Goal: Navigation & Orientation: Find specific page/section

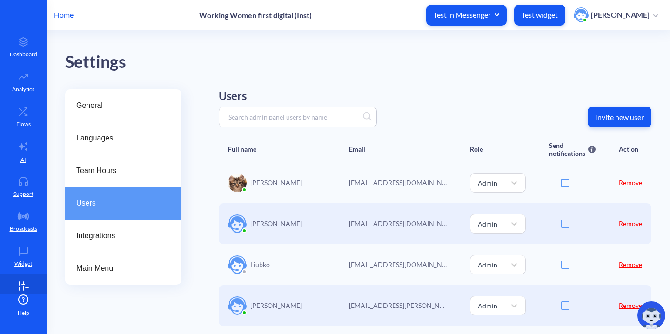
scroll to position [19, 0]
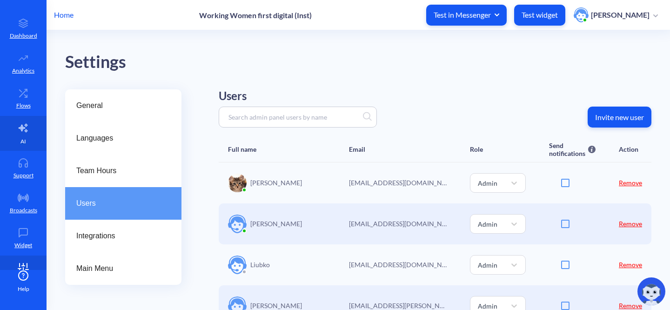
click at [9, 128] on link "AI" at bounding box center [23, 133] width 47 height 35
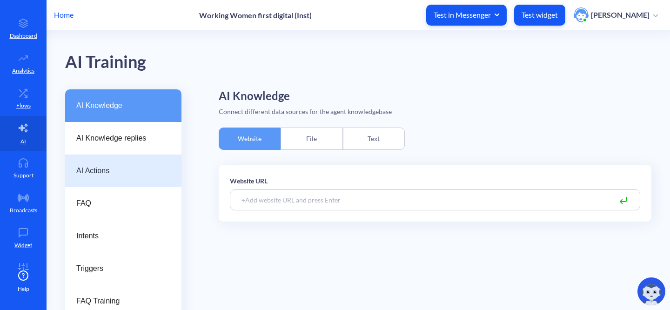
click at [120, 174] on span "AI Actions" at bounding box center [119, 170] width 87 height 11
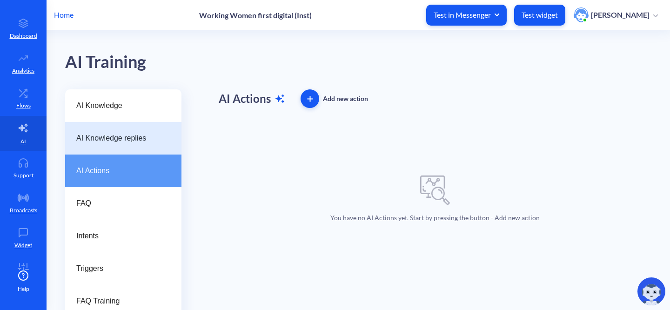
click at [122, 141] on span "AI Knowledge replies" at bounding box center [119, 138] width 87 height 11
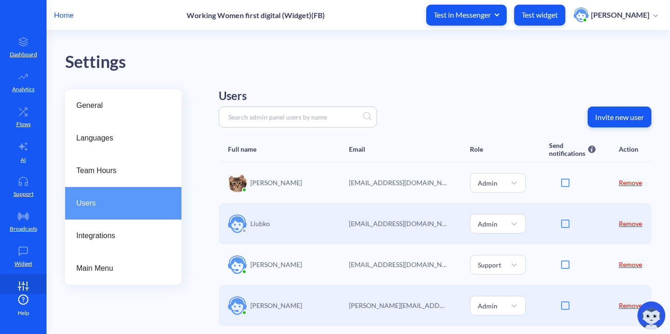
scroll to position [19, 0]
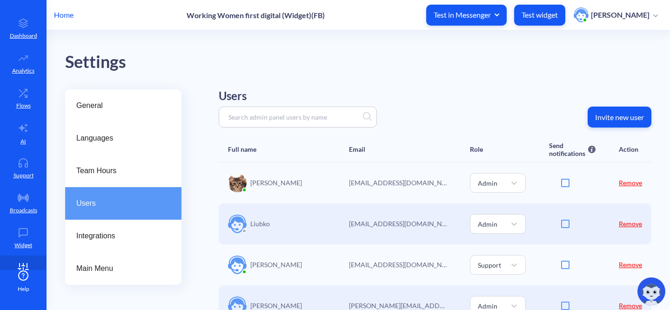
click at [66, 17] on p "Home" at bounding box center [64, 14] width 20 height 11
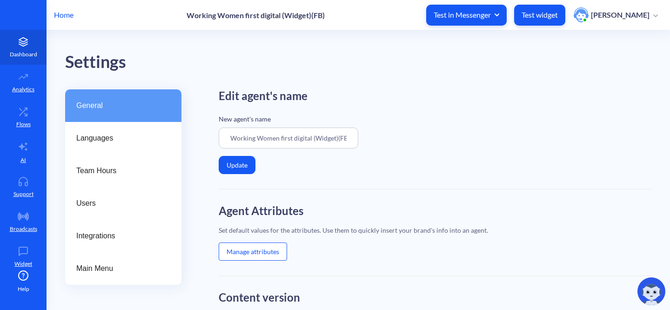
click at [22, 50] on p "Dashboard" at bounding box center [23, 54] width 27 height 8
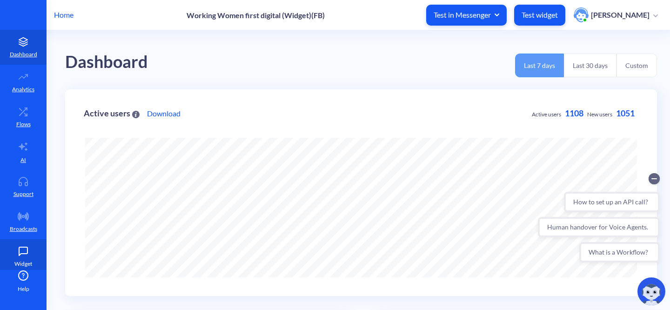
scroll to position [43, 0]
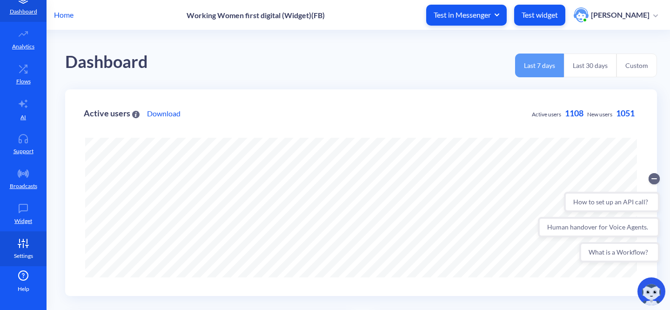
click at [17, 247] on icon at bounding box center [23, 243] width 19 height 9
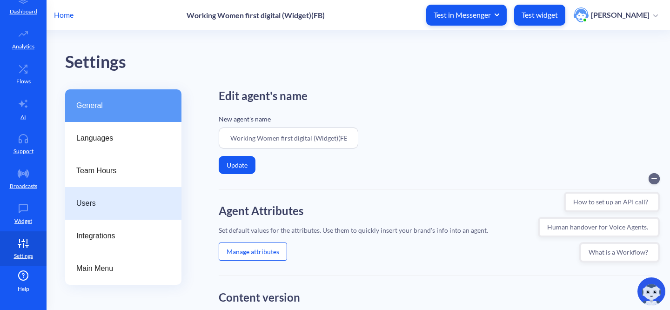
click at [90, 205] on span "Users" at bounding box center [119, 203] width 87 height 11
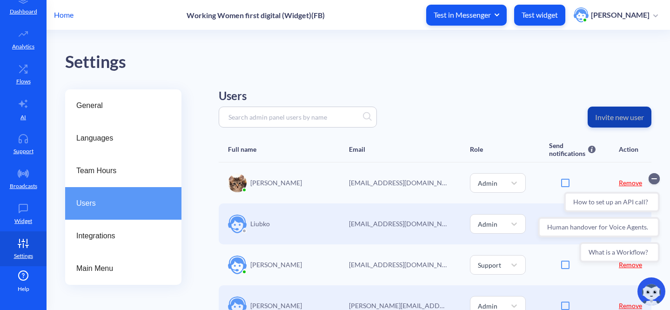
click at [618, 115] on p "Invite new user" at bounding box center [619, 117] width 49 height 9
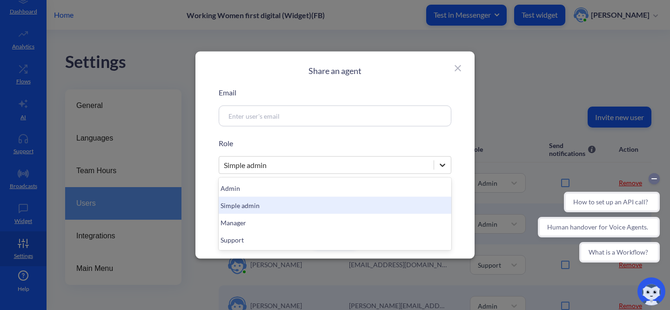
click at [444, 168] on icon at bounding box center [442, 165] width 9 height 9
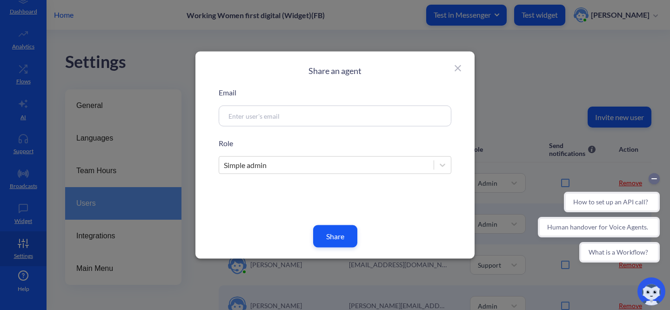
click at [460, 144] on div "Share an agent Email Role Simple admin Share" at bounding box center [335, 155] width 279 height 207
click at [460, 71] on icon at bounding box center [458, 68] width 11 height 11
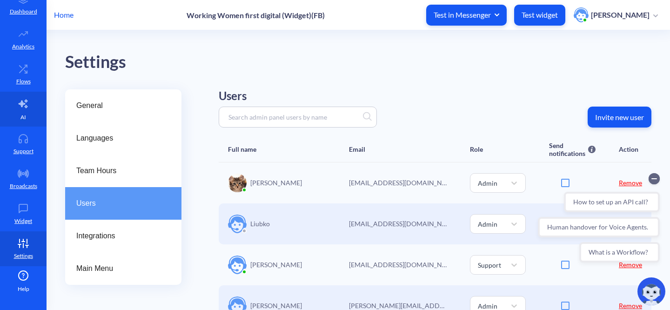
click at [16, 122] on link "AI" at bounding box center [23, 109] width 47 height 35
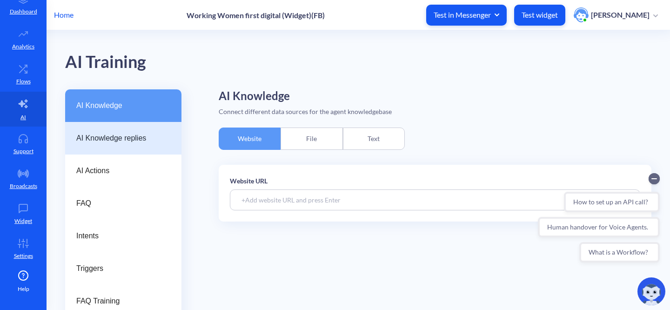
click at [157, 147] on div "AI Knowledge replies" at bounding box center [123, 138] width 116 height 33
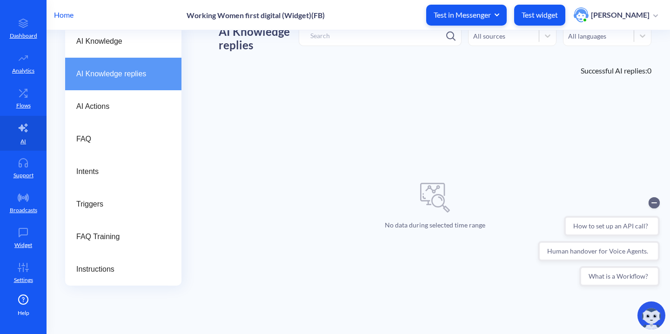
scroll to position [19, 0]
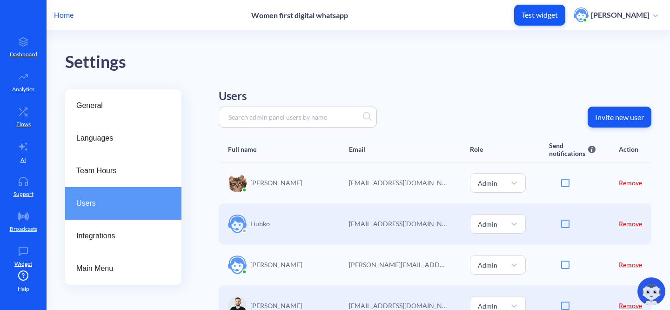
scroll to position [19, 0]
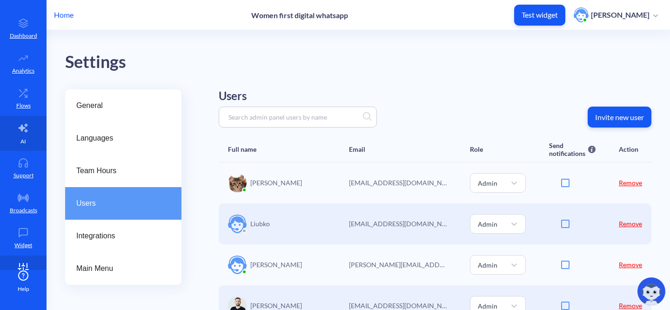
click at [18, 131] on icon at bounding box center [23, 127] width 11 height 11
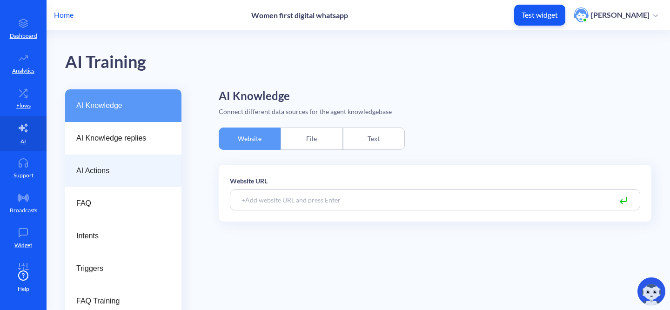
click at [96, 178] on div "AI Actions" at bounding box center [123, 171] width 116 height 33
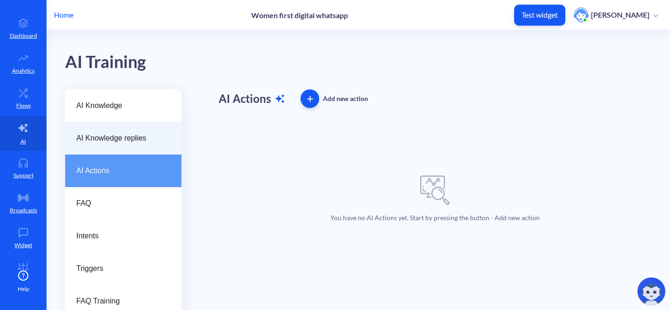
click at [97, 133] on span "AI Knowledge replies" at bounding box center [119, 138] width 87 height 11
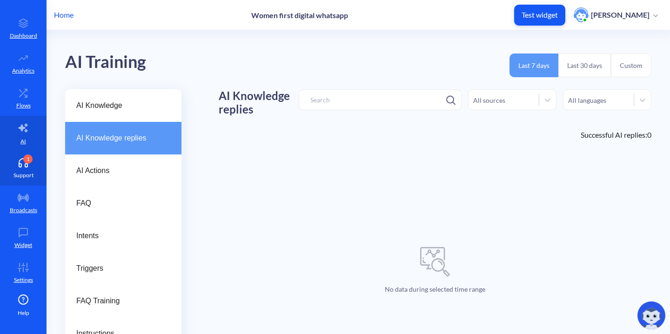
click at [22, 168] on link "1 Support" at bounding box center [23, 168] width 47 height 35
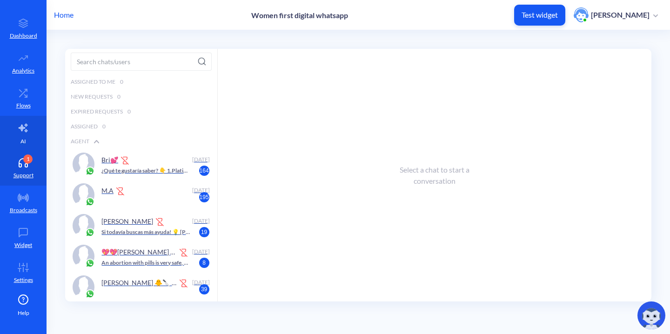
click at [26, 134] on link "AI" at bounding box center [23, 133] width 47 height 35
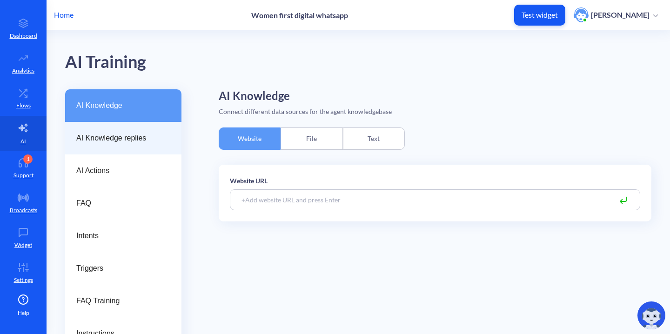
click at [112, 138] on span "AI Knowledge replies" at bounding box center [119, 138] width 87 height 11
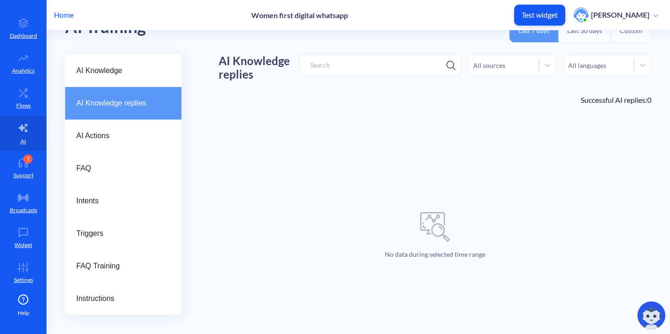
scroll to position [58, 0]
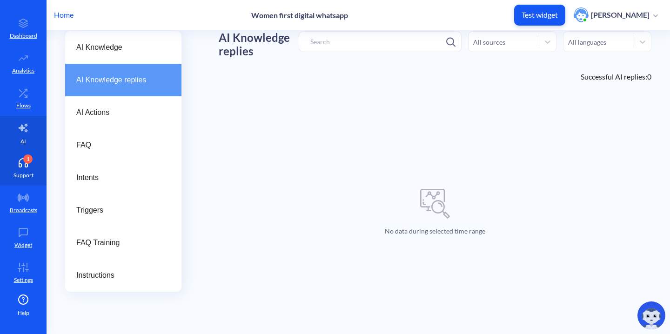
click at [14, 166] on icon at bounding box center [23, 162] width 19 height 9
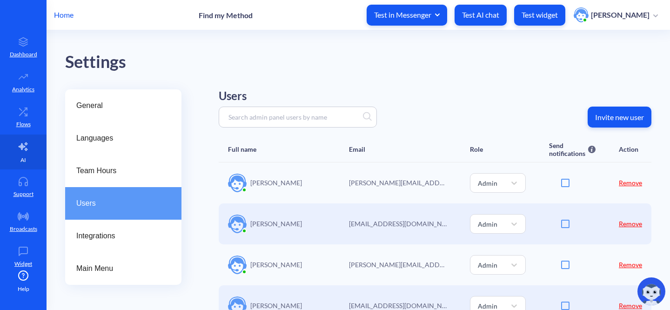
click at [21, 157] on p "AI" at bounding box center [23, 160] width 6 height 8
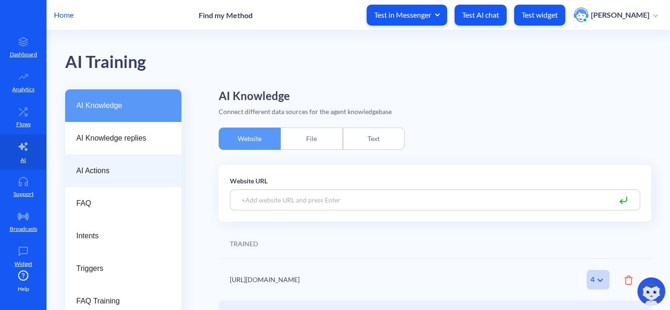
click at [104, 170] on span "AI Actions" at bounding box center [119, 170] width 87 height 11
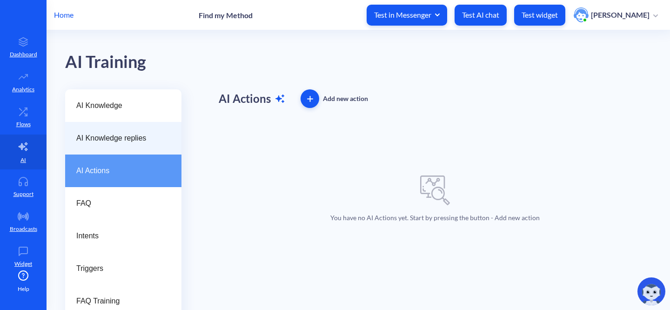
click at [126, 126] on div "AI Knowledge replies" at bounding box center [123, 138] width 116 height 33
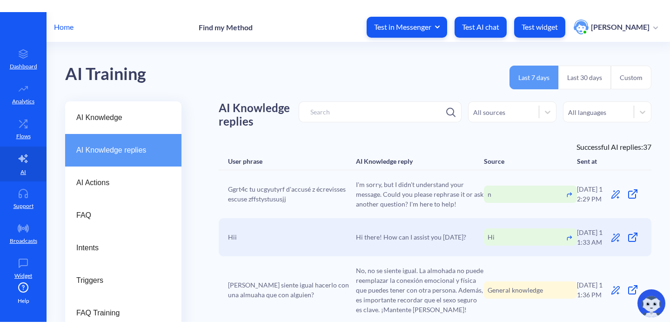
scroll to position [4, 0]
